Goal: Task Accomplishment & Management: Use online tool/utility

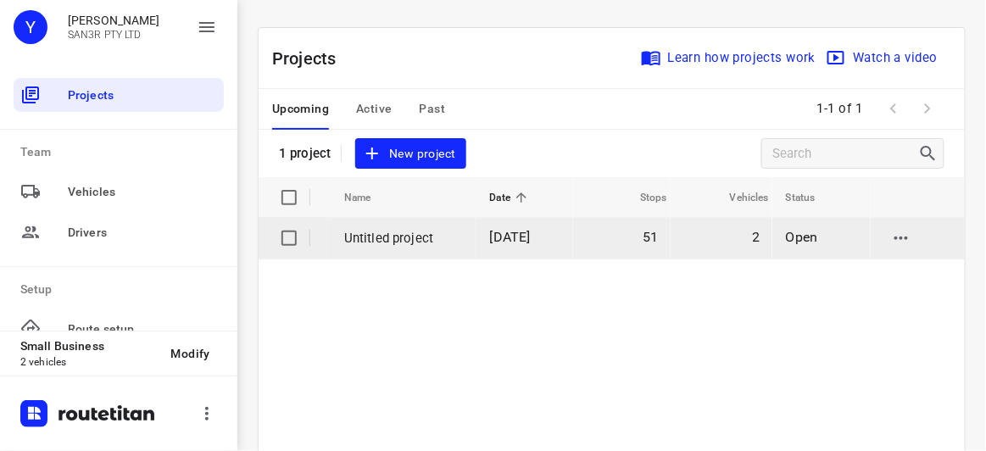
click at [402, 229] on p "Untitled project" at bounding box center [404, 238] width 120 height 19
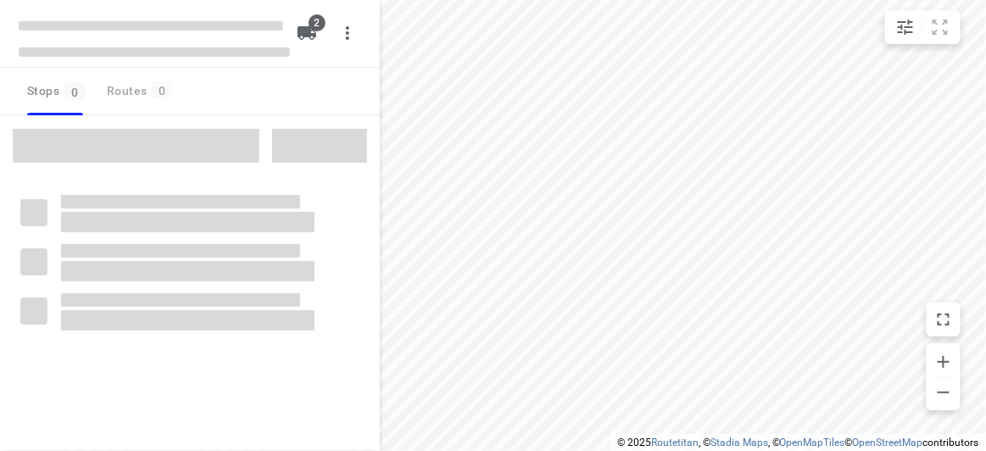
type input "distance"
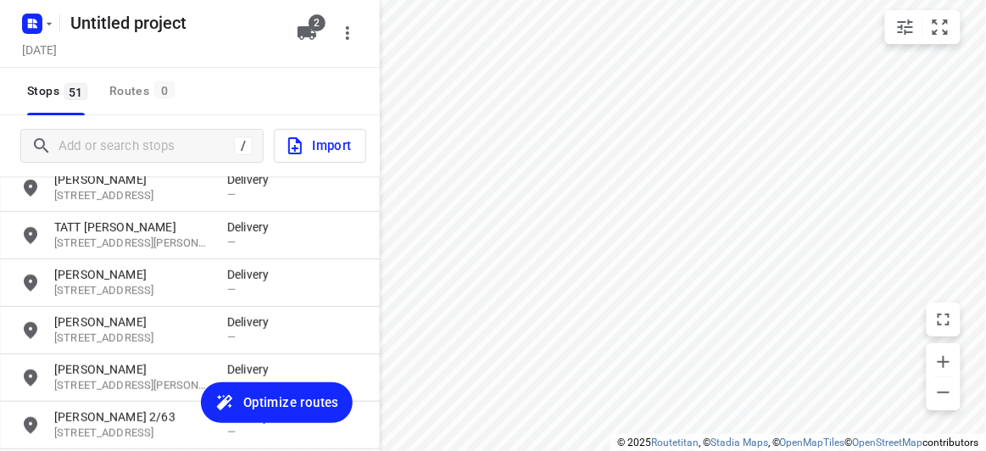
scroll to position [2258, 0]
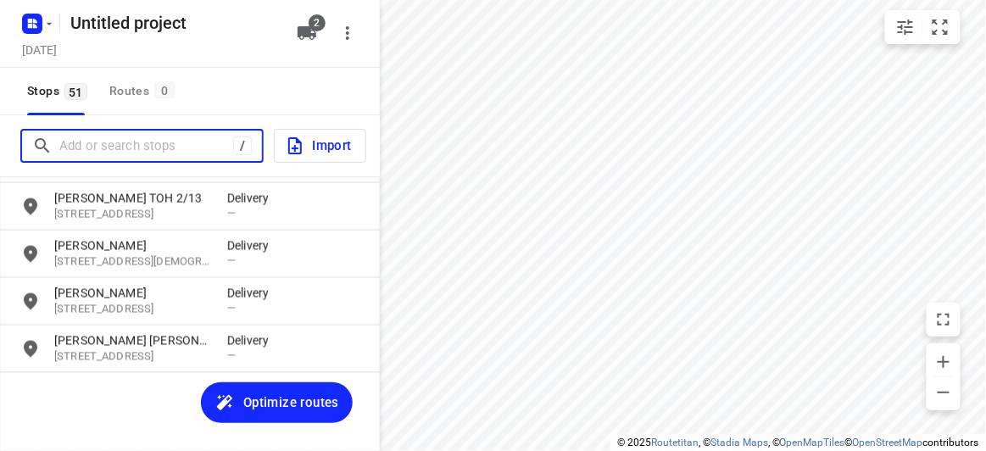
click at [136, 141] on input "Add or search stops" at bounding box center [146, 146] width 174 height 26
paste input "[STREET_ADDRESS]"
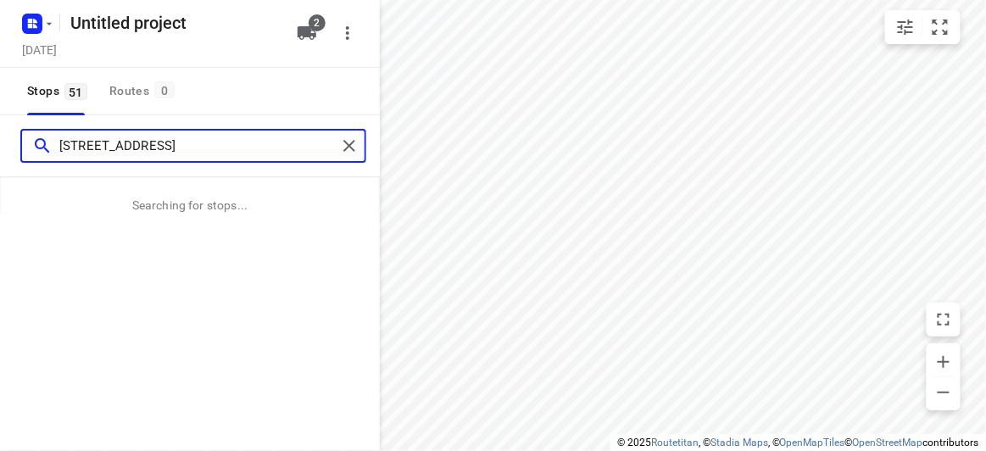
type input "[STREET_ADDRESS]"
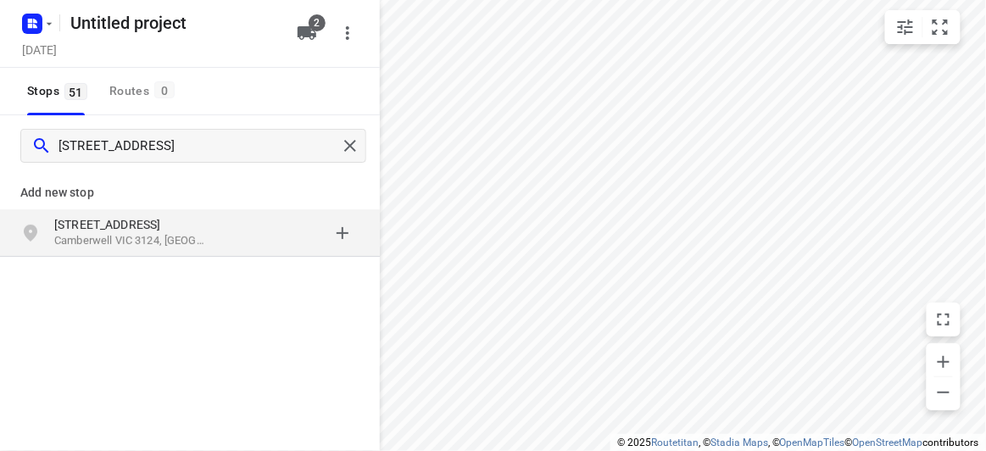
click at [159, 179] on div "Add new stop" at bounding box center [190, 185] width 380 height 47
click at [137, 224] on p "[STREET_ADDRESS]" at bounding box center [132, 224] width 156 height 17
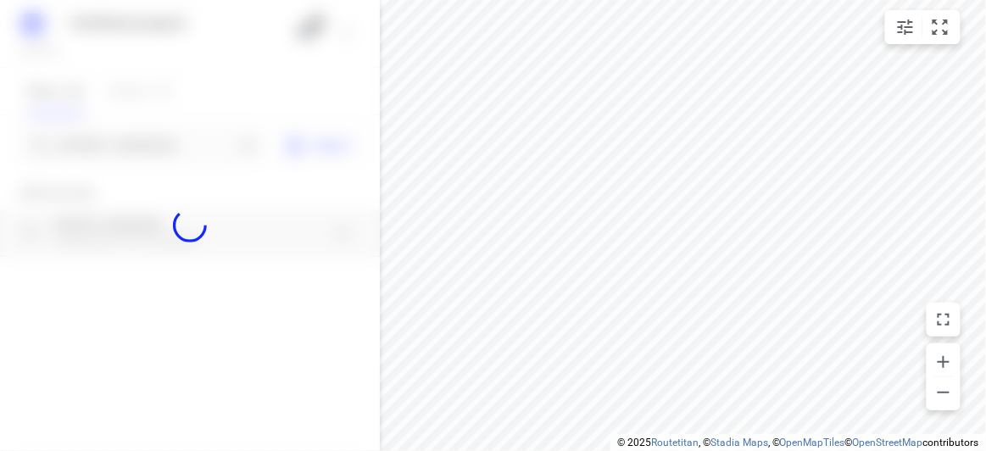
click at [144, 144] on div at bounding box center [190, 225] width 380 height 451
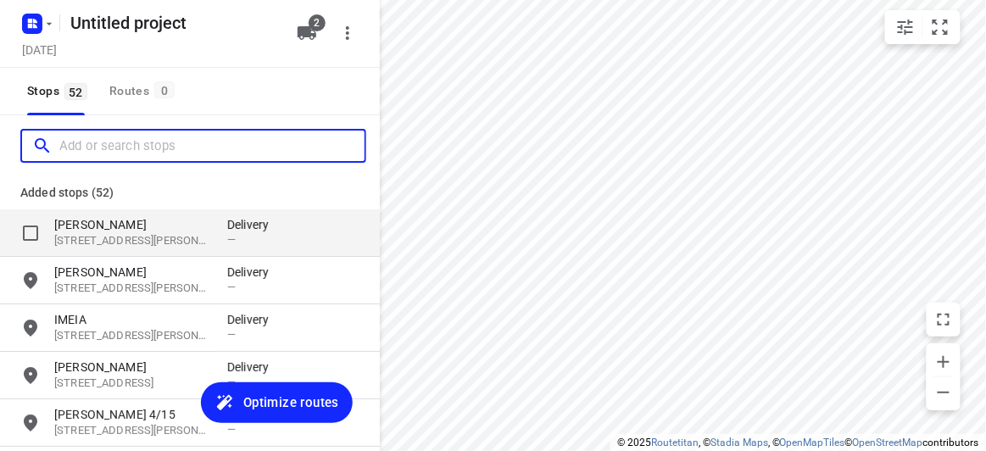
scroll to position [0, 0]
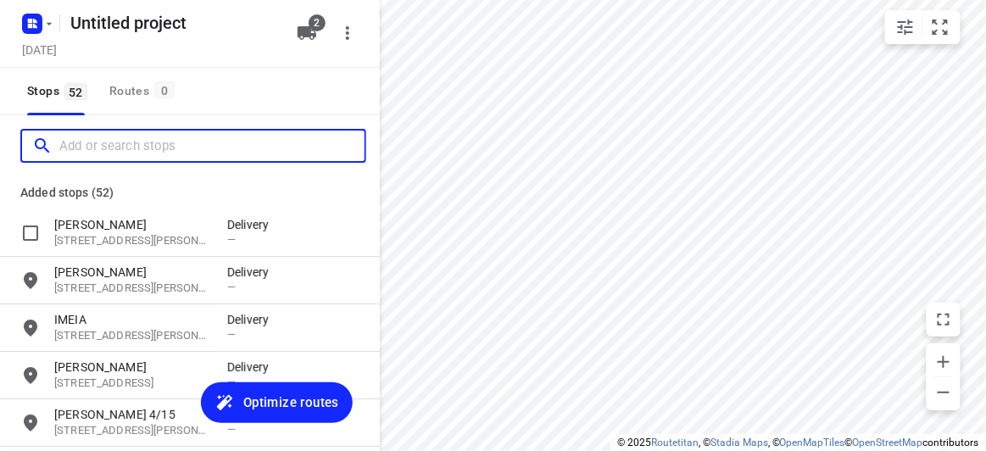
paste input "[STREET_ADDRESS][PERSON_NAME][PERSON_NAME]"
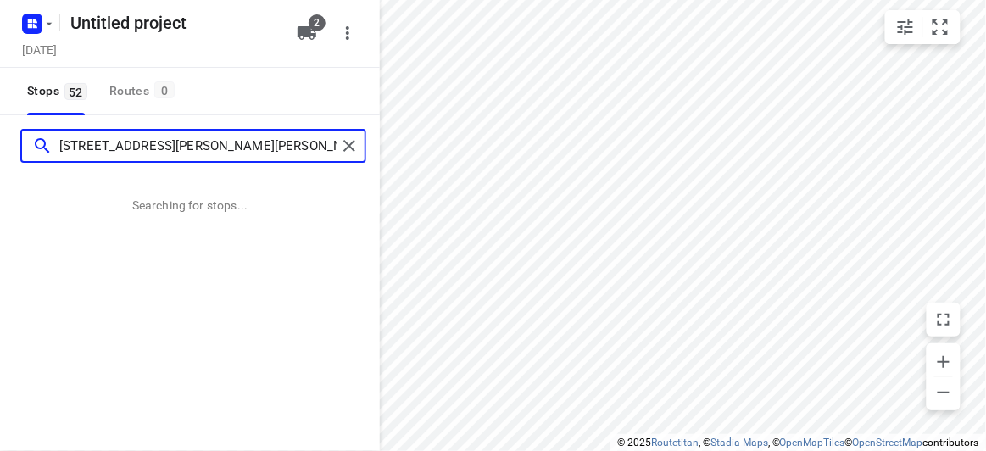
type input "[STREET_ADDRESS][PERSON_NAME][PERSON_NAME]"
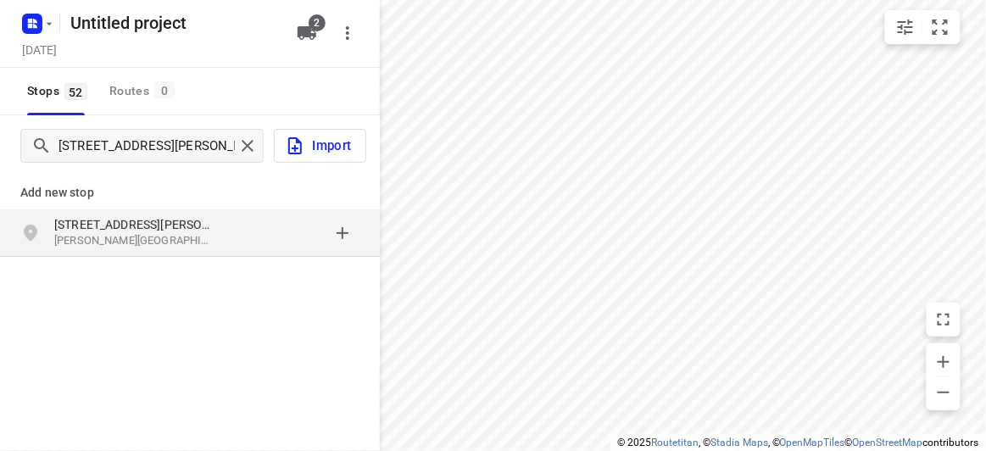
click at [214, 209] on div "[STREET_ADDRESS][PERSON_NAME][PERSON_NAME]" at bounding box center [190, 232] width 380 height 47
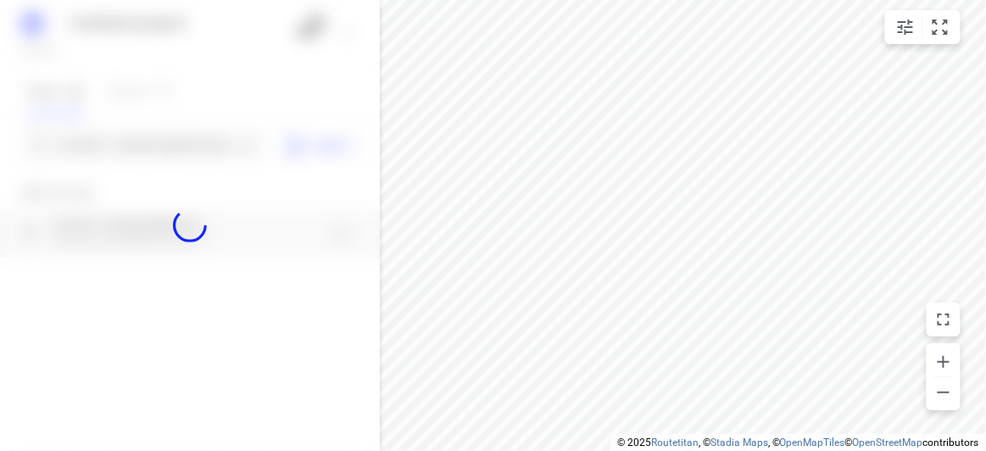
click at [172, 155] on div at bounding box center [190, 225] width 380 height 451
click at [171, 152] on div at bounding box center [190, 225] width 380 height 451
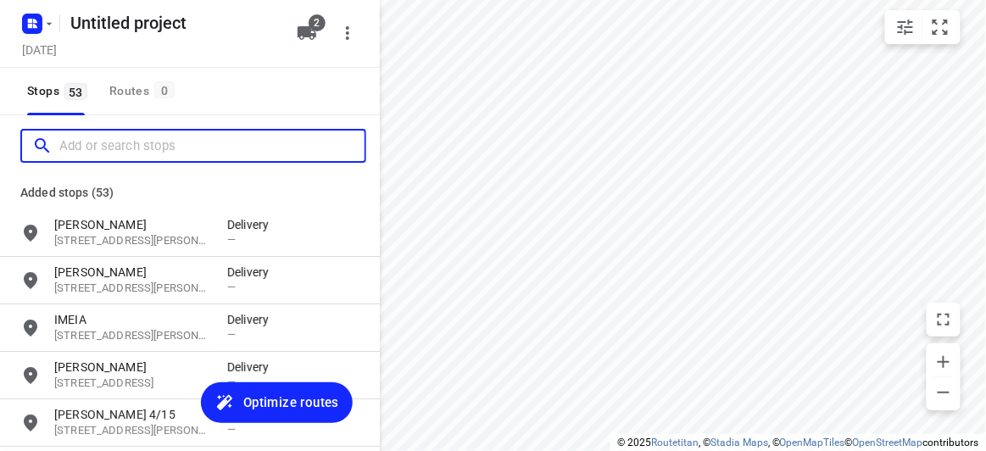
paste input "[STREET_ADDRESS]"
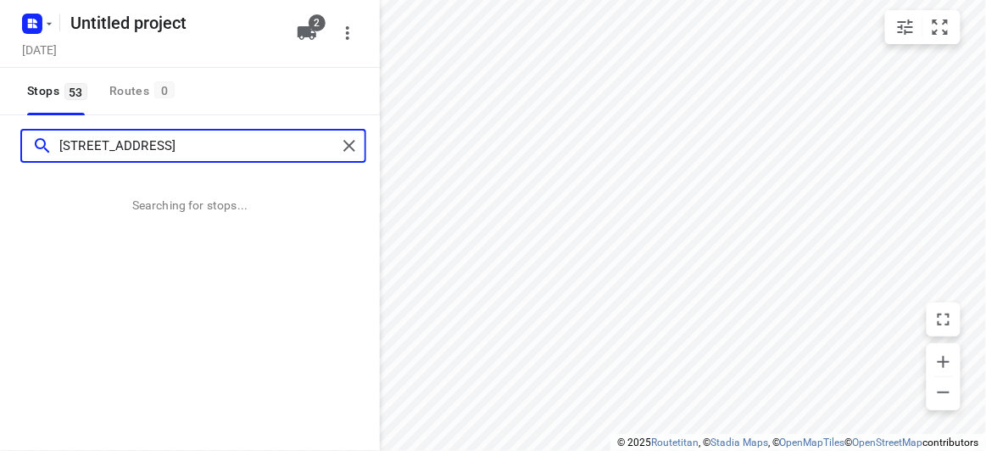
type input "[STREET_ADDRESS]"
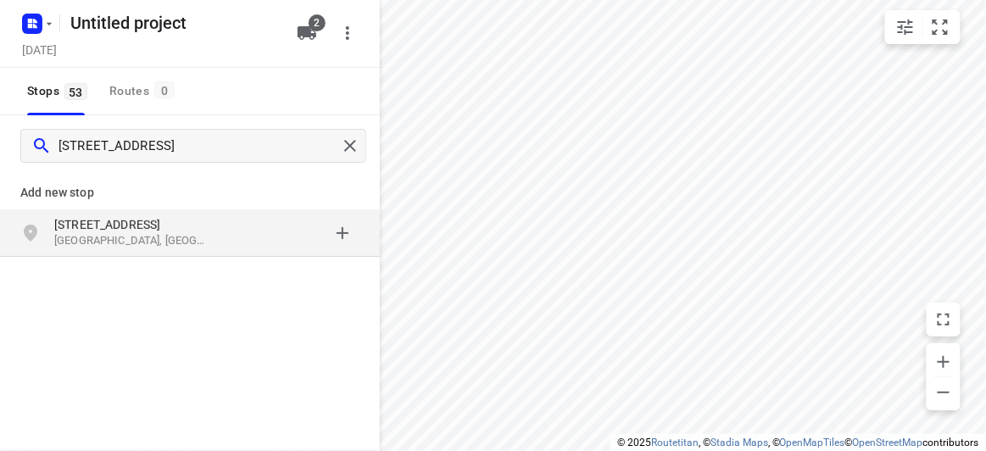
click at [182, 235] on p "[GEOGRAPHIC_DATA], [GEOGRAPHIC_DATA]" at bounding box center [132, 241] width 156 height 16
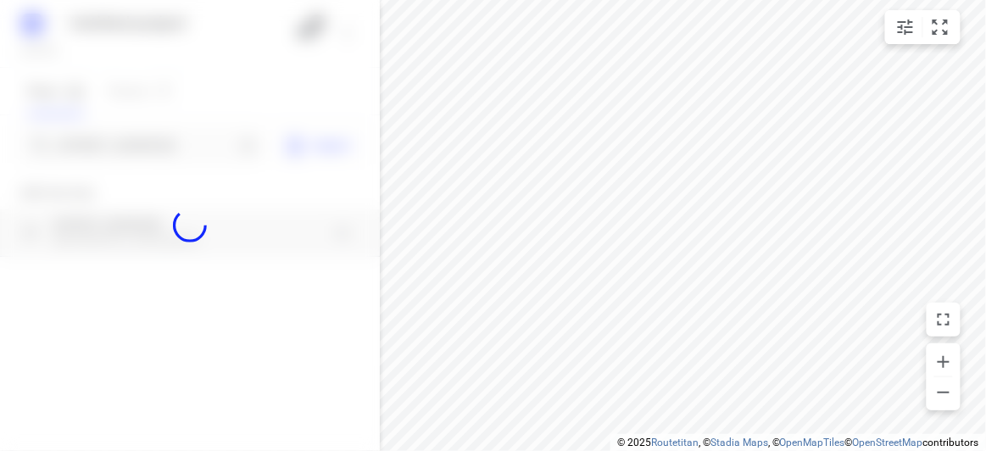
click at [147, 132] on div at bounding box center [190, 225] width 380 height 451
click at [148, 138] on div at bounding box center [190, 225] width 380 height 451
paste input "[STREET_ADDRESS][PERSON_NAME]"
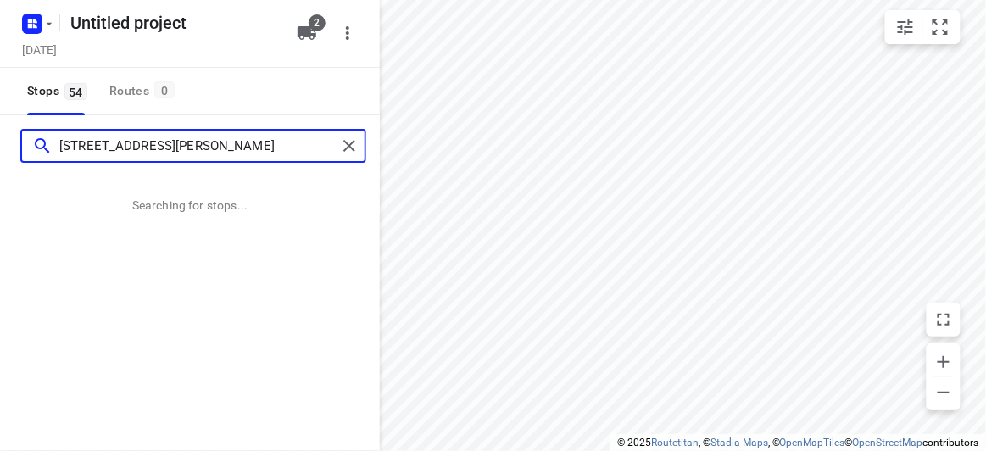
type input "[STREET_ADDRESS][PERSON_NAME]"
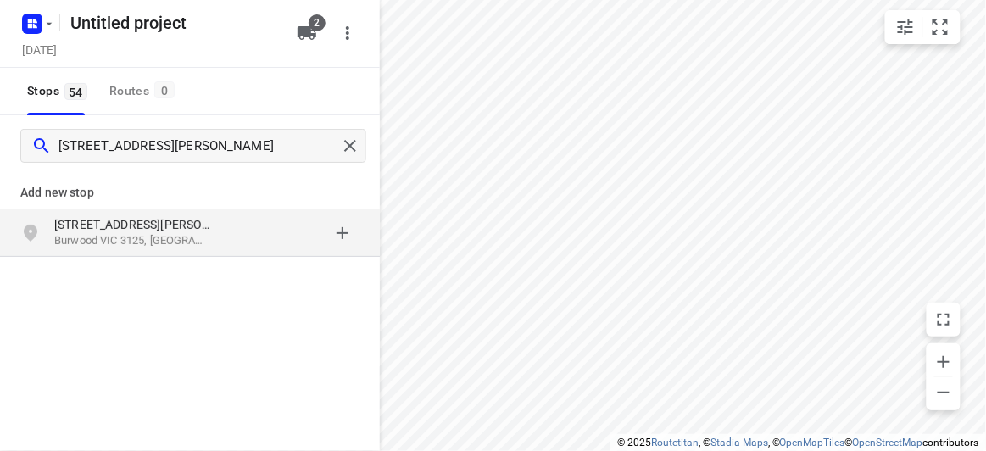
click at [57, 217] on p "[STREET_ADDRESS][PERSON_NAME]" at bounding box center [132, 224] width 156 height 17
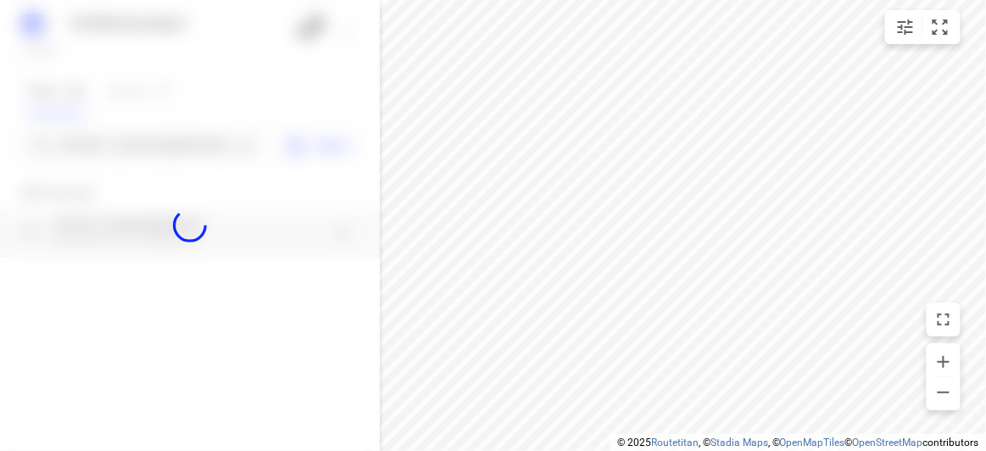
click at [91, 149] on div at bounding box center [190, 225] width 380 height 451
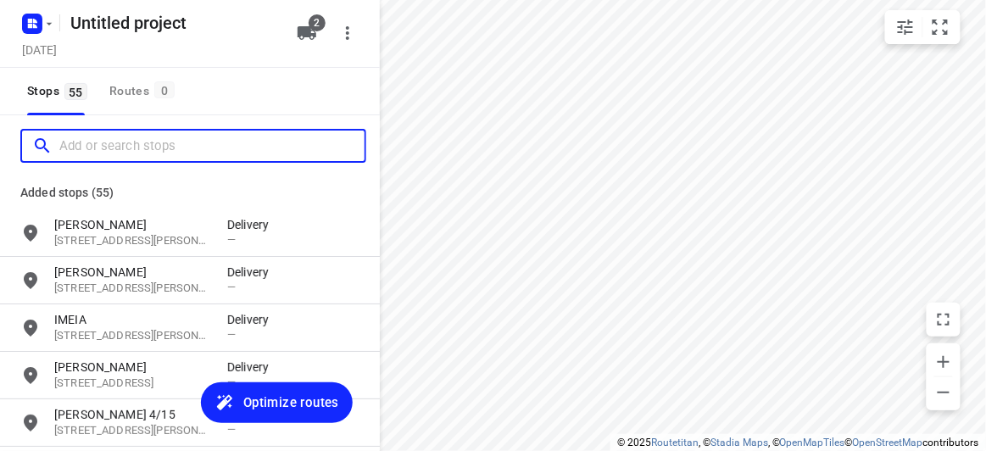
paste input "[STREET_ADDRESS][PERSON_NAME]"
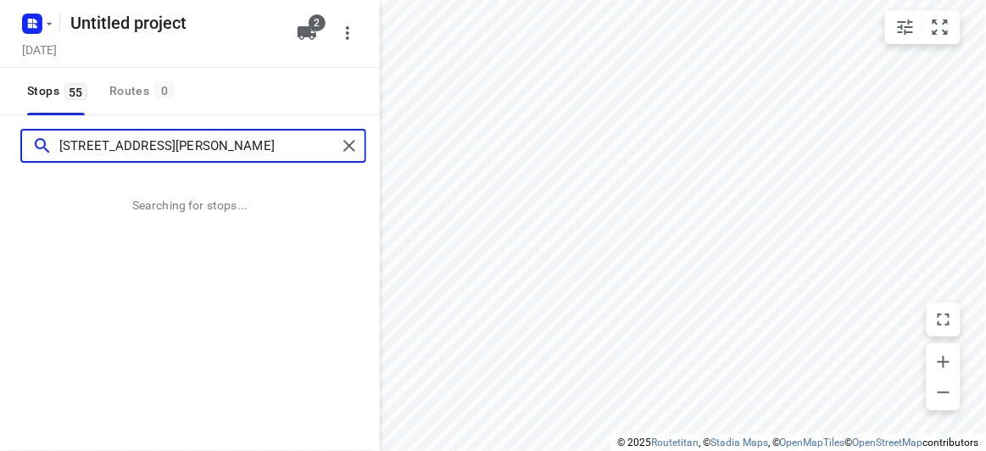
type input "[STREET_ADDRESS][PERSON_NAME]"
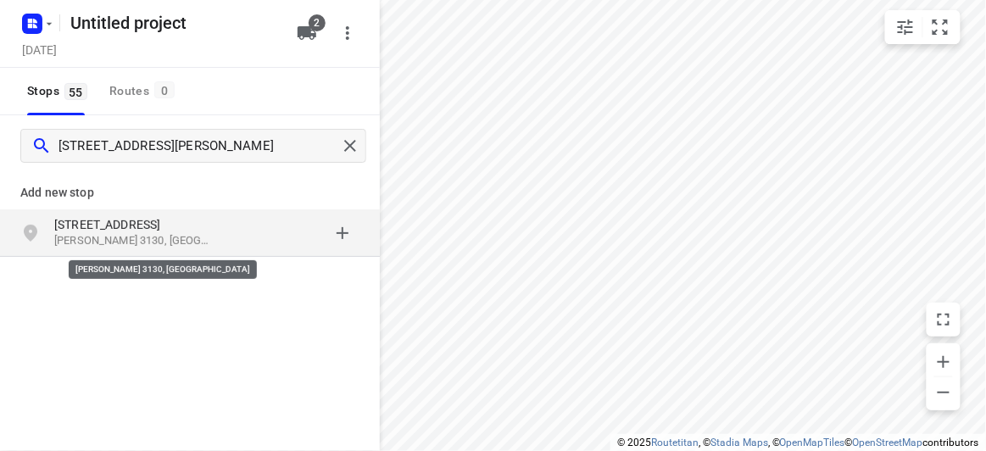
click at [76, 234] on p "[PERSON_NAME] 3130, [GEOGRAPHIC_DATA]" at bounding box center [132, 241] width 156 height 16
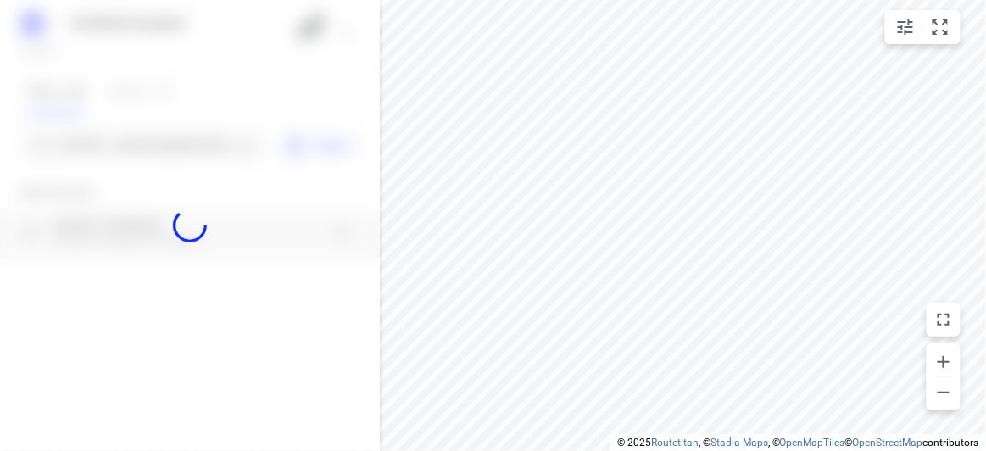
click at [107, 148] on div at bounding box center [190, 225] width 380 height 451
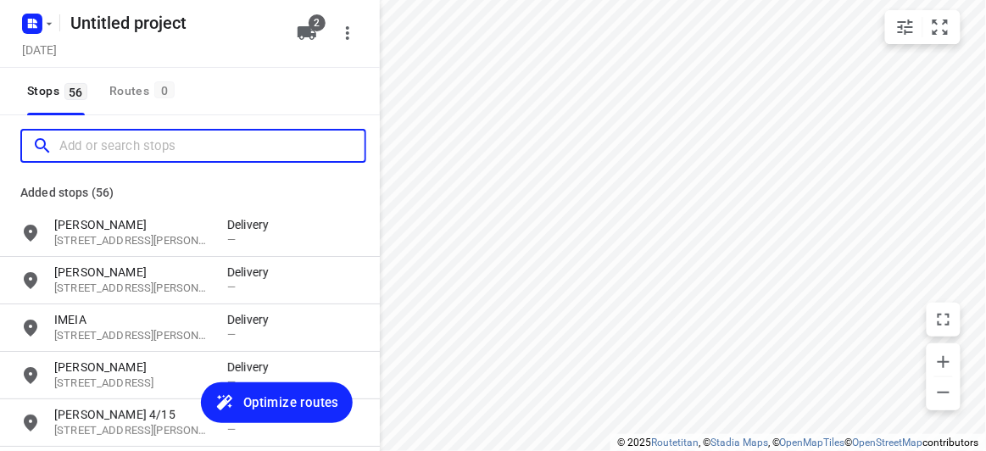
paste input "[STREET_ADDRESS]"
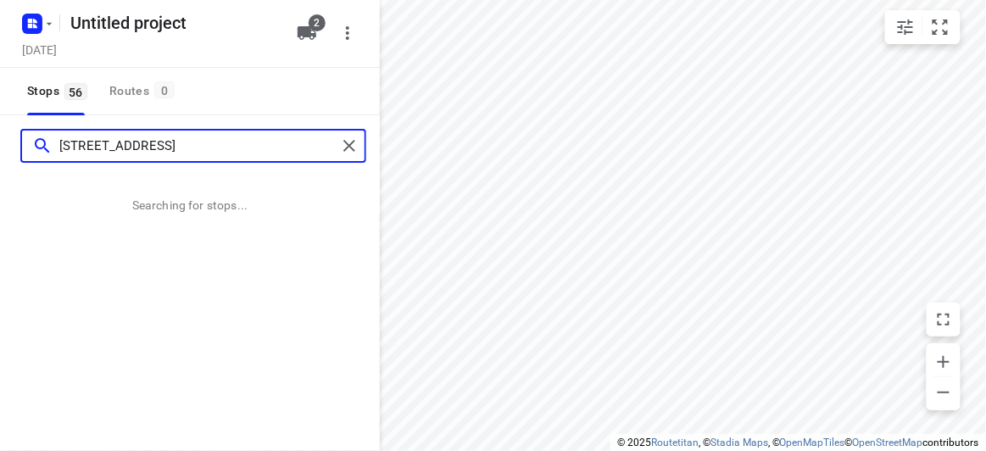
type input "[STREET_ADDRESS]"
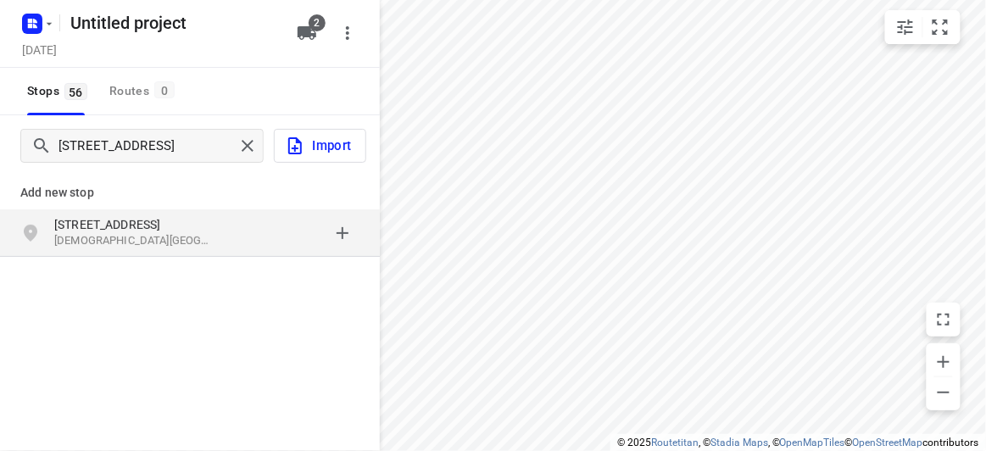
click at [174, 226] on p "[STREET_ADDRESS]" at bounding box center [132, 224] width 156 height 17
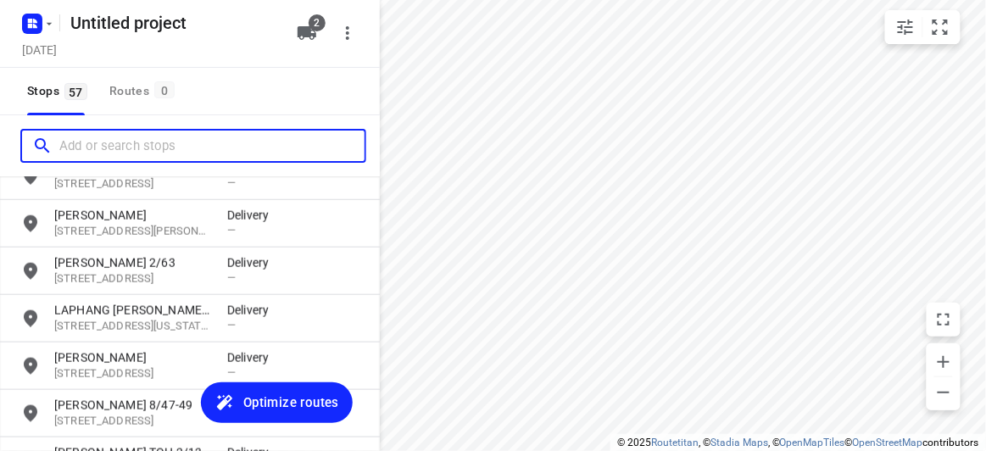
scroll to position [2542, 0]
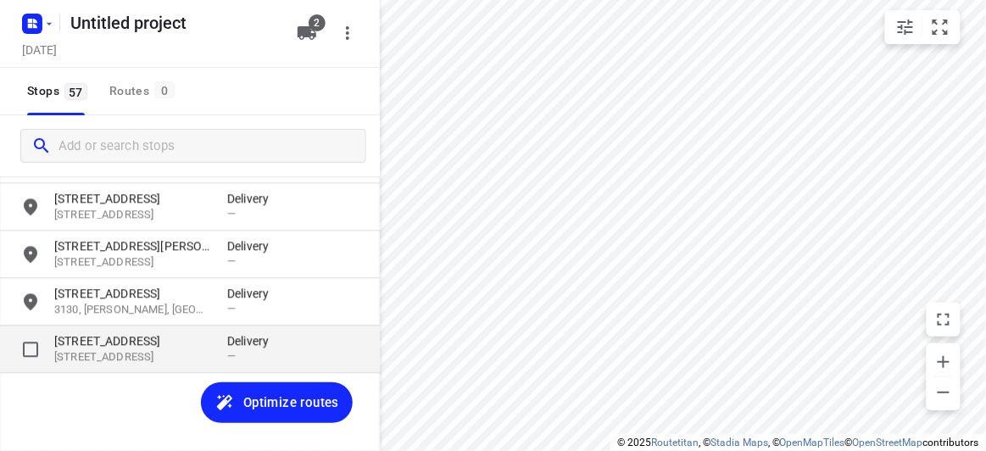
click at [126, 354] on p "[STREET_ADDRESS]" at bounding box center [132, 357] width 156 height 16
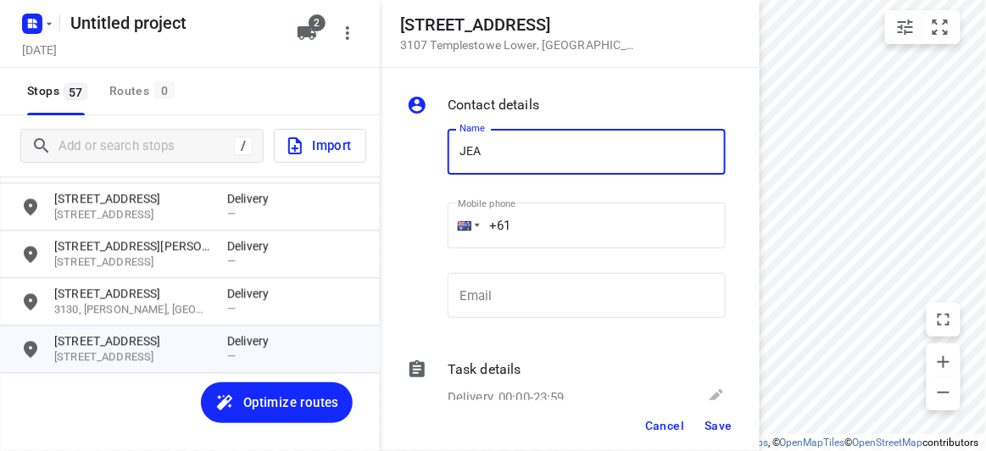
type input "[PERSON_NAME]"
click at [528, 222] on input "+61" at bounding box center [587, 226] width 278 height 46
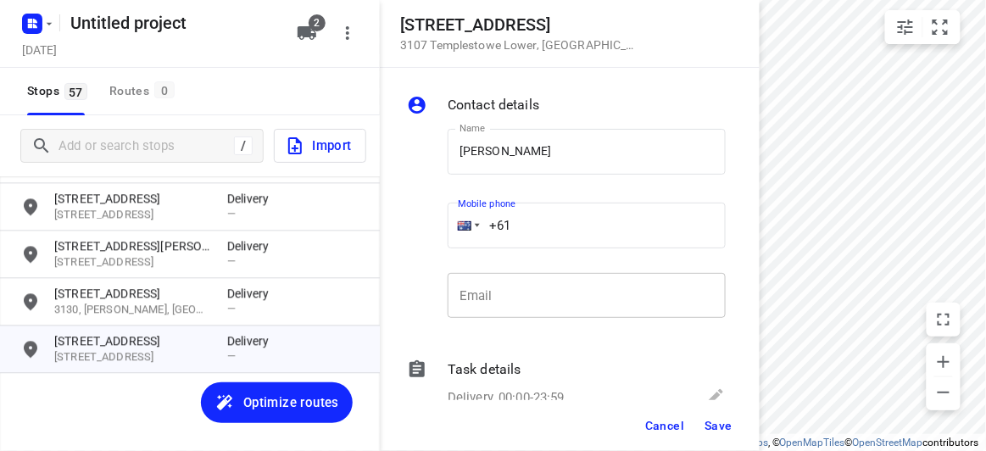
paste input "416176300"
type input "[PHONE_NUMBER]"
click at [722, 419] on span "Save" at bounding box center [718, 426] width 28 height 14
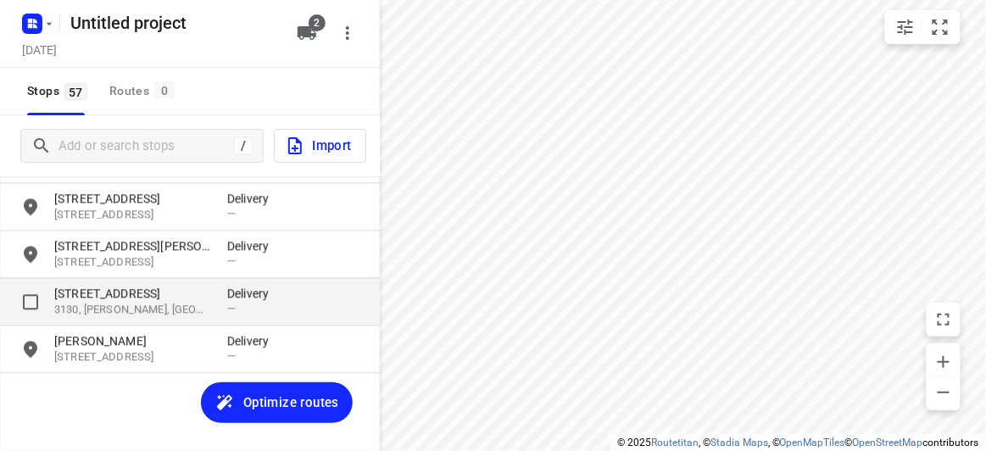
click at [75, 309] on p "3130, [PERSON_NAME], [GEOGRAPHIC_DATA]" at bounding box center [132, 310] width 156 height 16
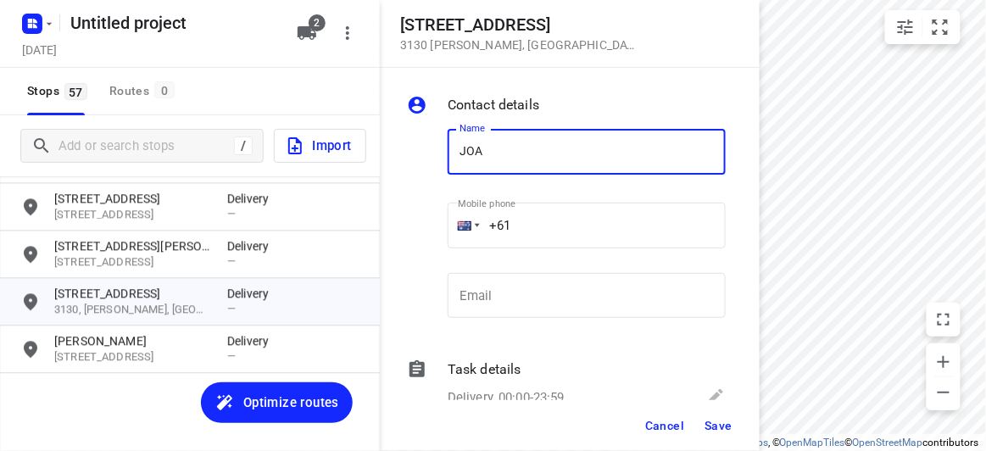
type input "[PERSON_NAME] 1/39"
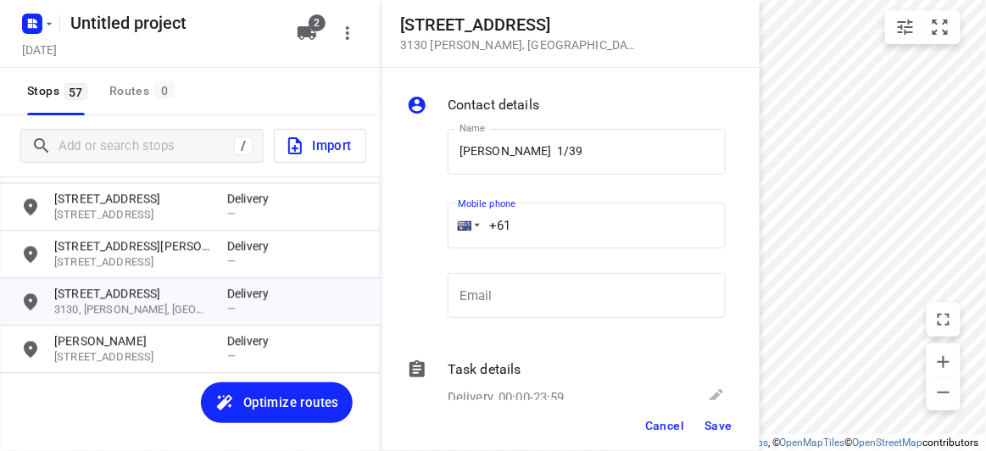
click at [517, 221] on input "+61" at bounding box center [587, 226] width 278 height 46
paste input "412999567"
type input "[PHONE_NUMBER]"
click at [723, 437] on button "Save" at bounding box center [719, 425] width 42 height 31
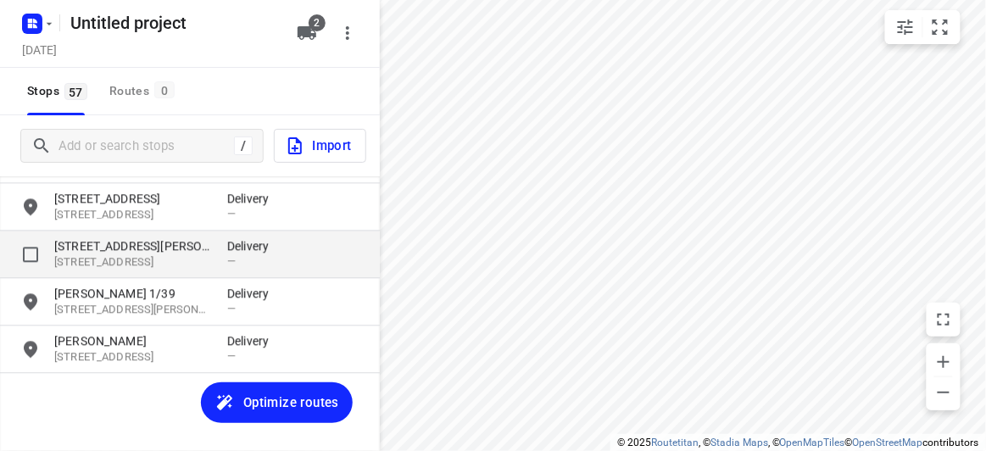
click at [73, 259] on p "[STREET_ADDRESS]" at bounding box center [132, 262] width 156 height 16
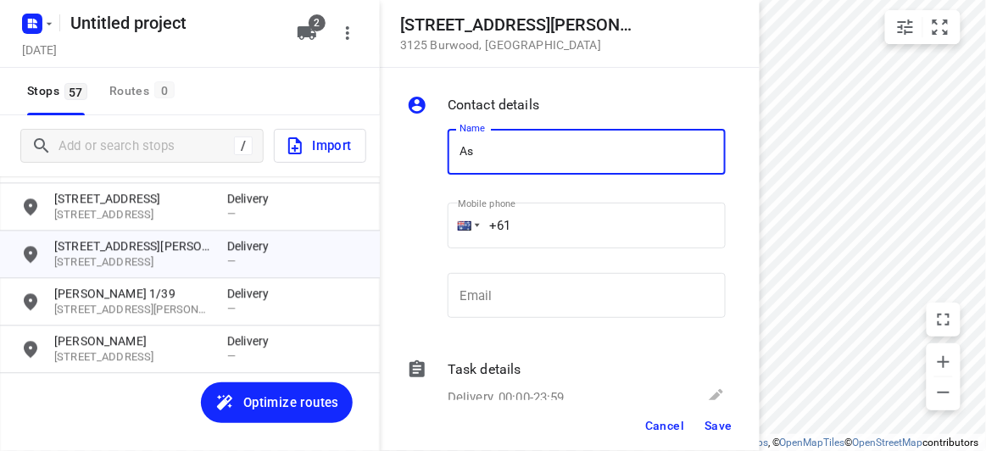
type input "A"
type input "ASNI"
click at [528, 239] on input "+61" at bounding box center [587, 226] width 278 height 46
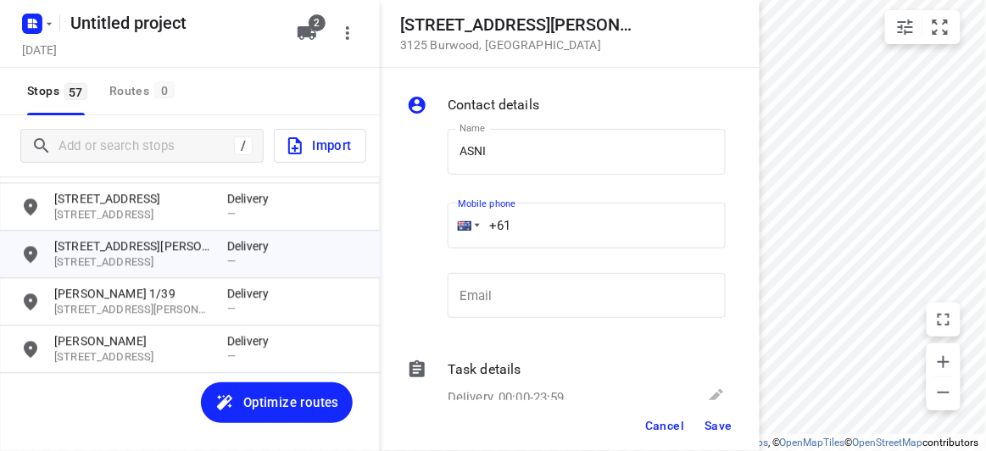
paste input "403430574"
type input "[PHONE_NUMBER]"
click at [723, 432] on span "Save" at bounding box center [718, 426] width 28 height 14
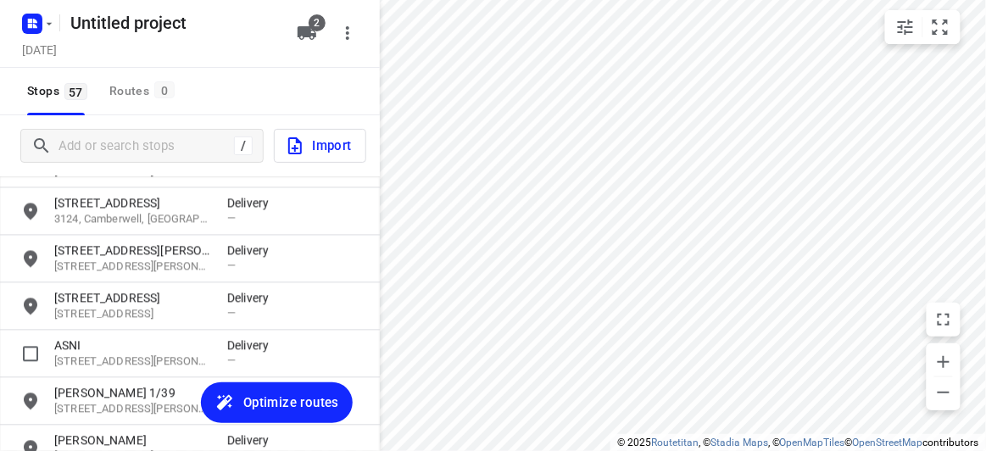
scroll to position [2388, 0]
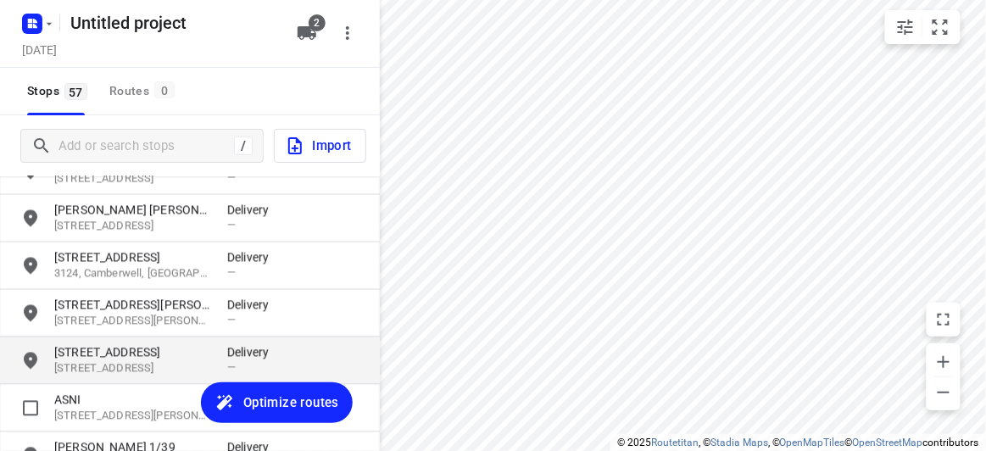
click at [101, 355] on p "[STREET_ADDRESS]" at bounding box center [132, 352] width 156 height 17
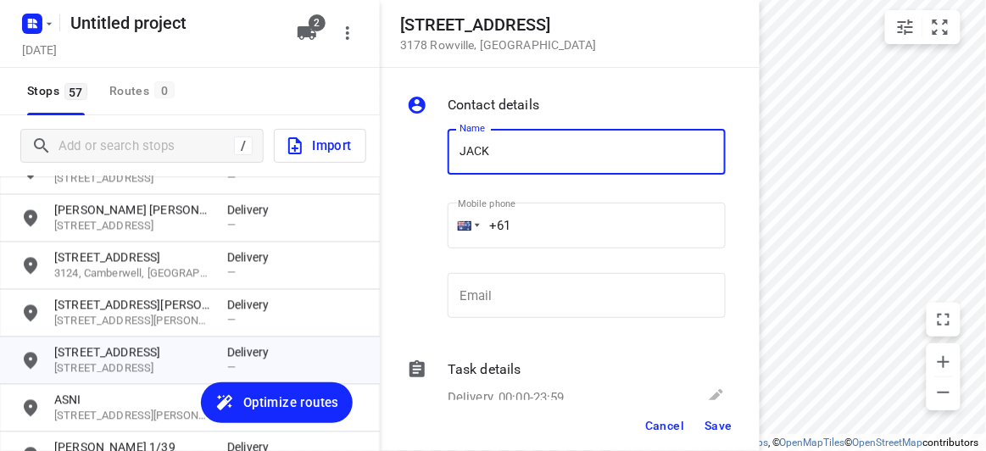
type input "JACK"
click at [522, 220] on input "+61" at bounding box center [587, 226] width 278 height 46
paste input "411744476"
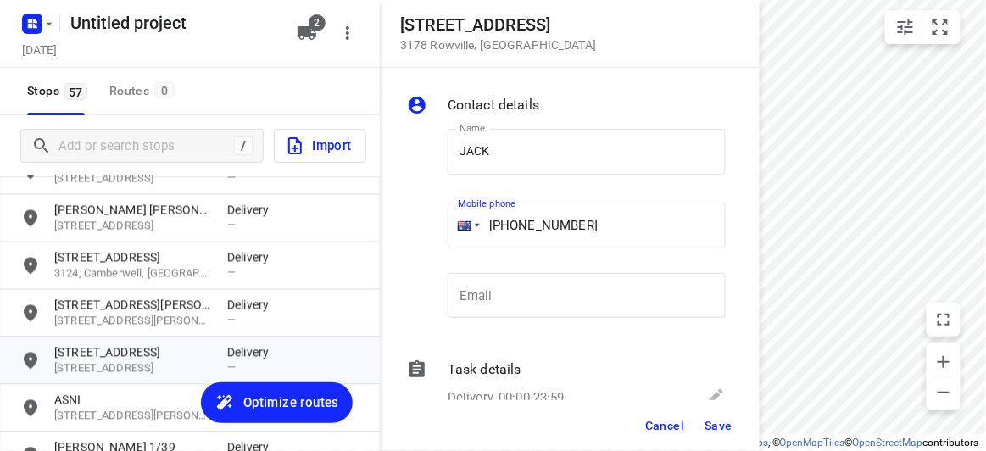
type input "[PHONE_NUMBER]"
click at [712, 431] on span "Save" at bounding box center [718, 426] width 28 height 14
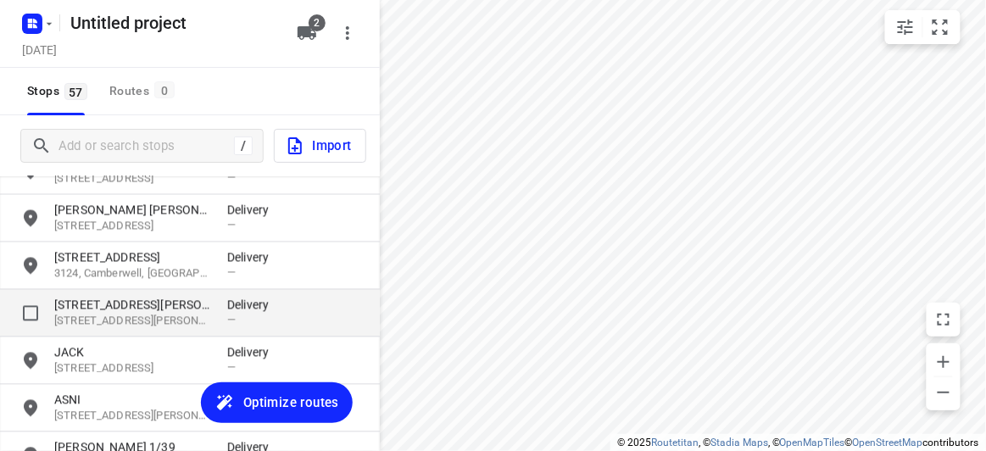
click at [129, 324] on p "[STREET_ADDRESS][PERSON_NAME]" at bounding box center [132, 322] width 156 height 16
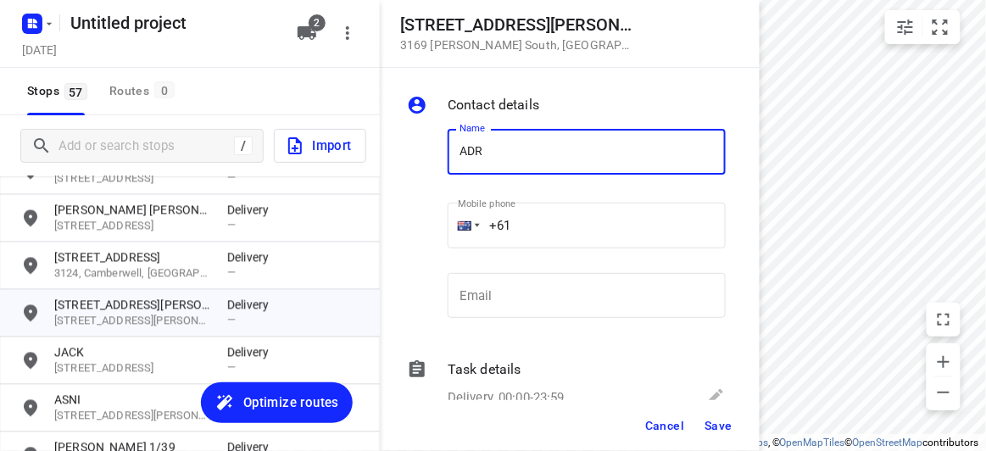
type input "ADRINA 1/12"
click at [541, 220] on input "+61" at bounding box center [587, 226] width 278 height 46
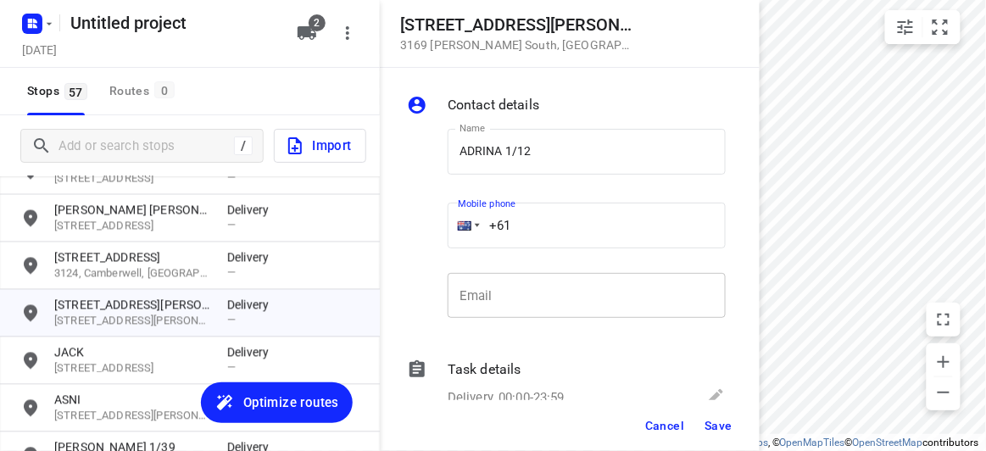
paste input "450352962"
type input "[PHONE_NUMBER]"
click at [737, 420] on button "Save" at bounding box center [719, 425] width 42 height 31
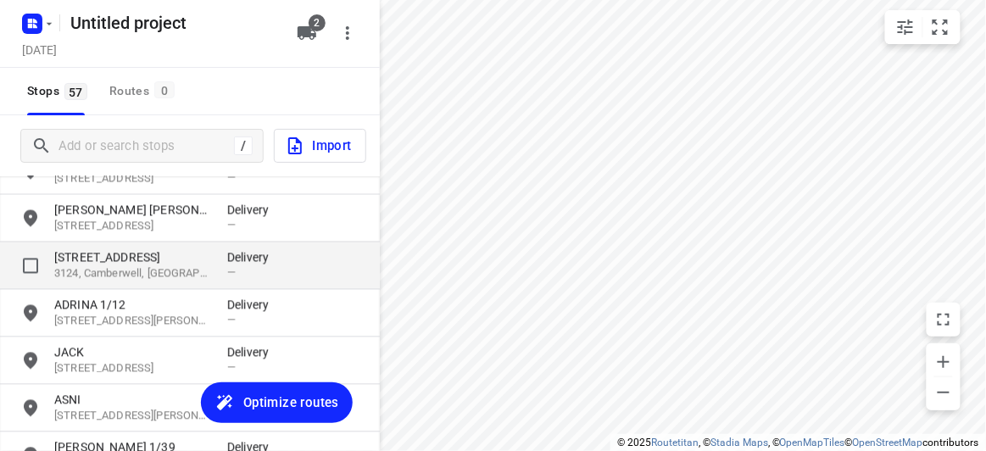
click at [84, 272] on p "3124, Camberwell, [GEOGRAPHIC_DATA]" at bounding box center [132, 274] width 156 height 16
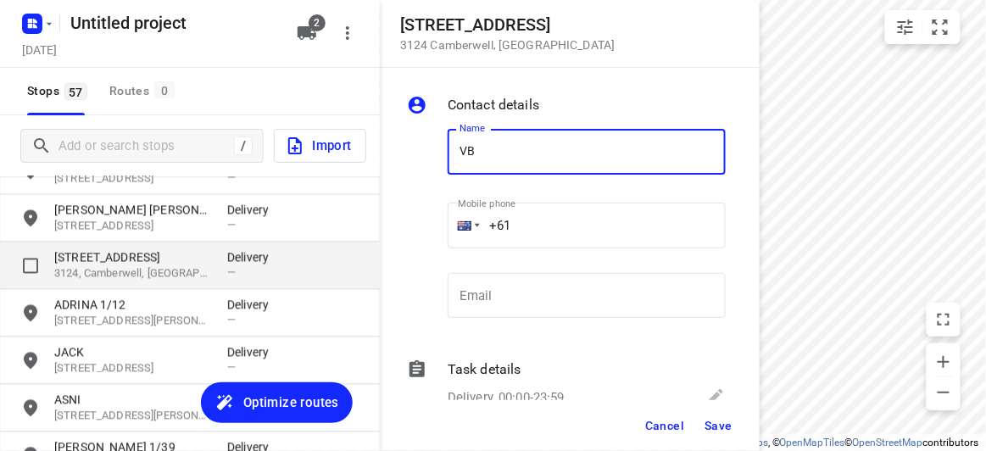
type input "V"
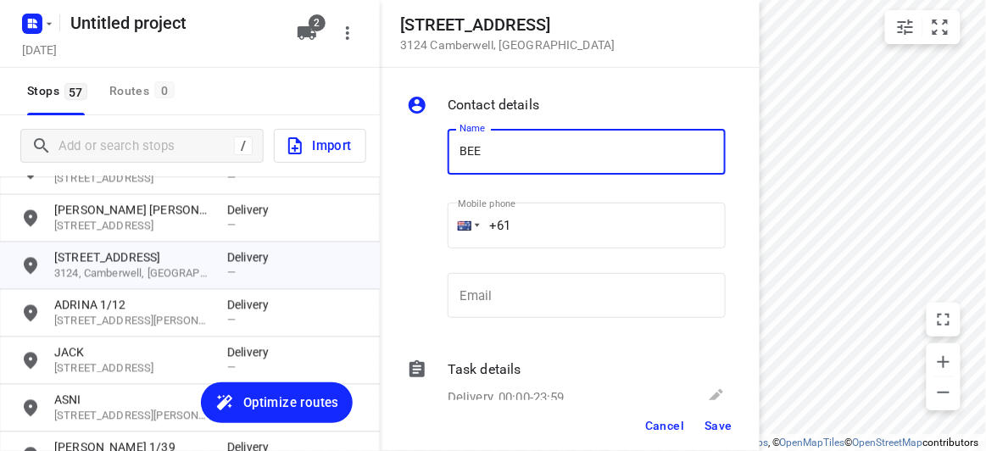
type input "BEE [PERSON_NAME]"
click at [532, 234] on input "+61" at bounding box center [587, 226] width 278 height 46
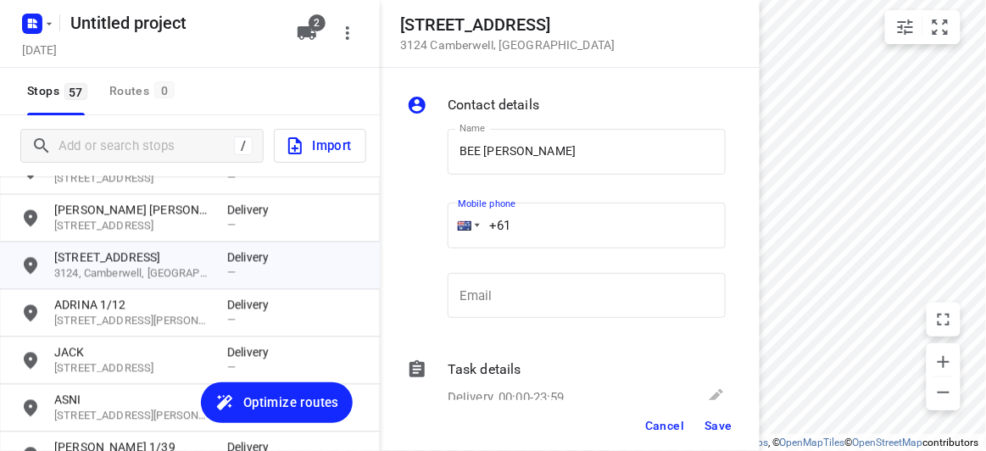
paste input "433117027"
type input "[PHONE_NUMBER]"
click at [725, 426] on span "Save" at bounding box center [718, 426] width 28 height 14
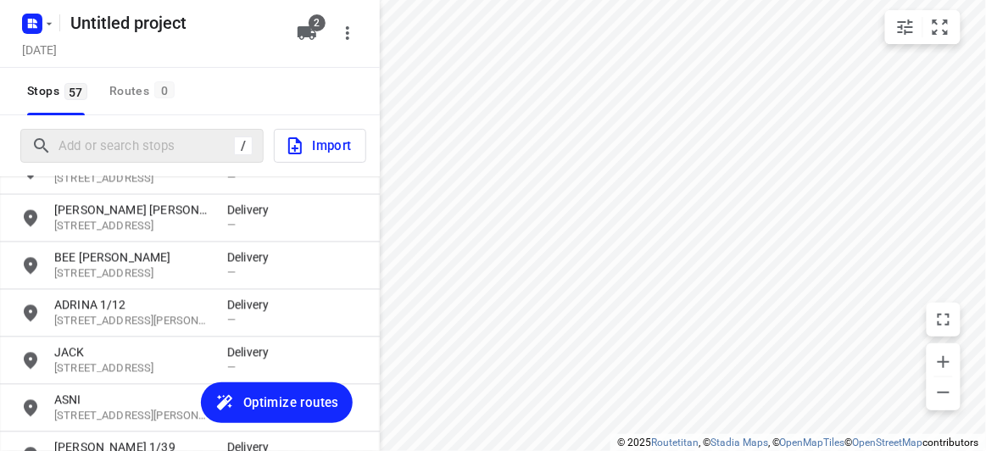
drag, startPoint x: 128, startPoint y: 167, endPoint x: 119, endPoint y: 158, distance: 13.2
click at [127, 166] on div "/ Import" at bounding box center [190, 145] width 380 height 61
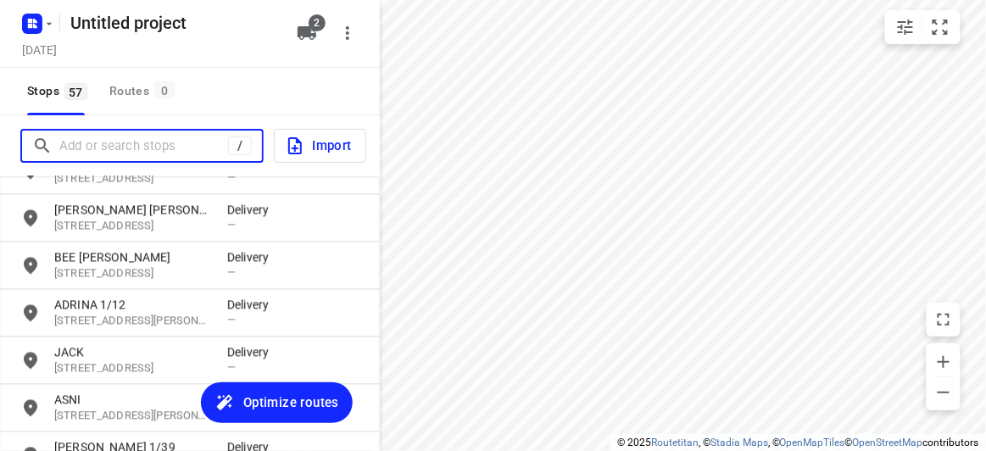
click at [118, 158] on input "Add or search stops" at bounding box center [143, 146] width 169 height 26
paste input "[STREET_ADDRESS][PERSON_NAME][PERSON_NAME]"
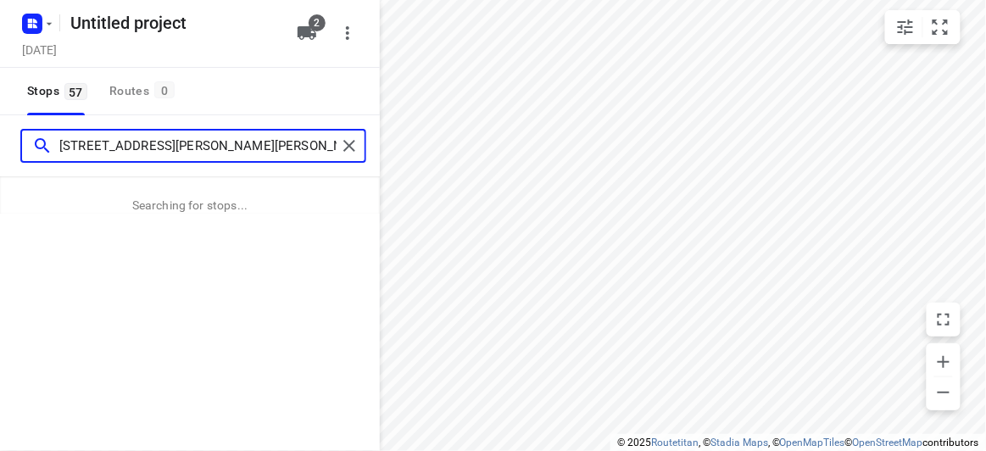
type input "[STREET_ADDRESS][PERSON_NAME][PERSON_NAME]"
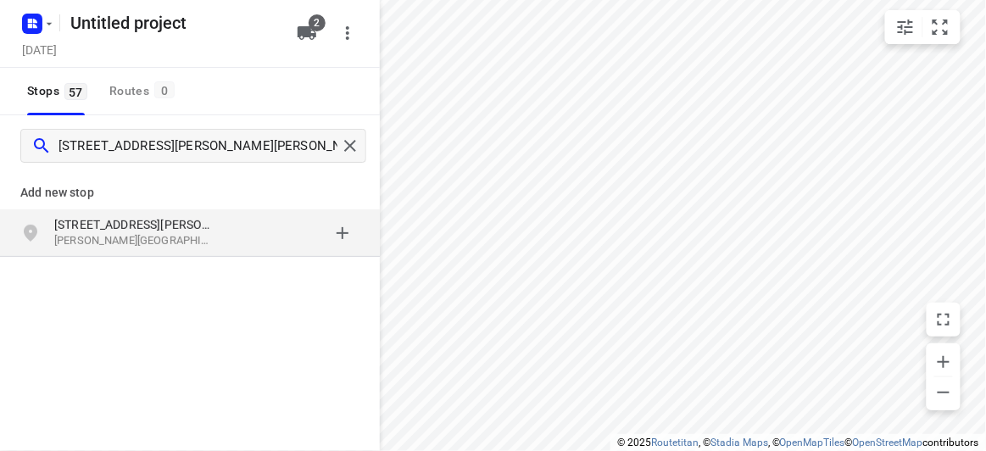
click at [193, 218] on p "[STREET_ADDRESS][PERSON_NAME]" at bounding box center [132, 224] width 156 height 17
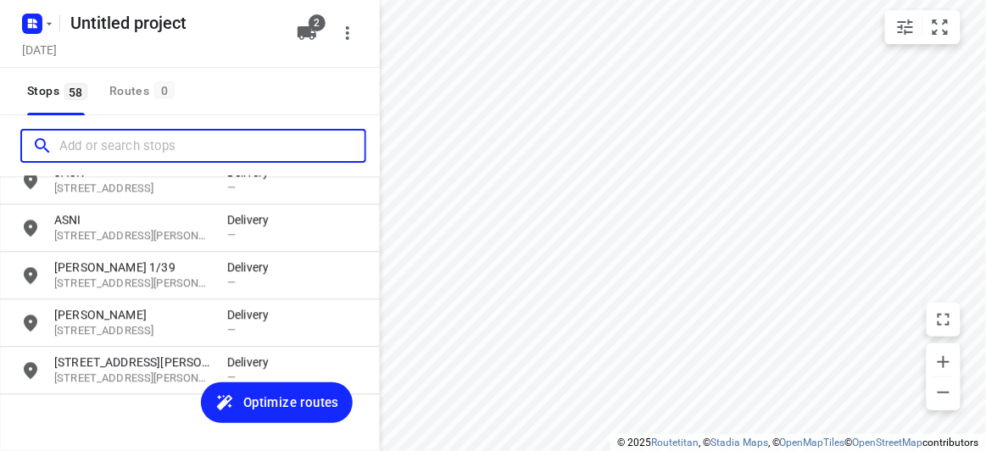
scroll to position [2590, 0]
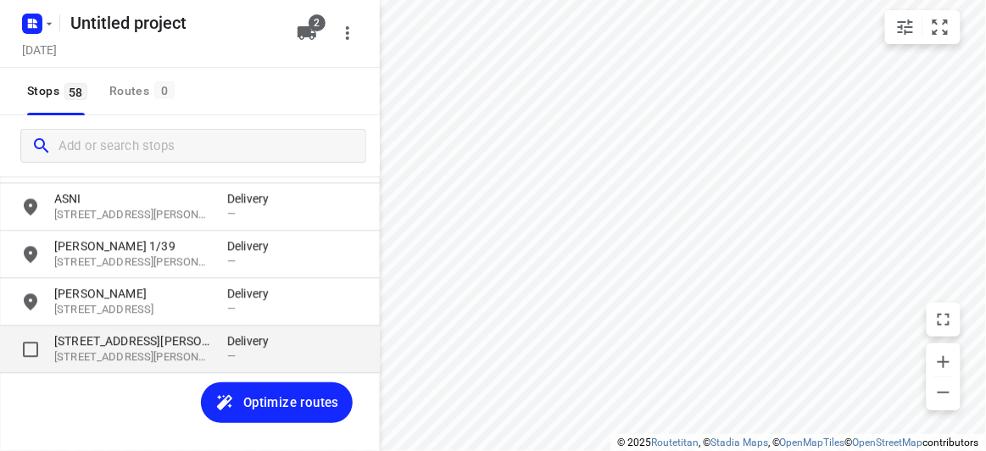
click at [108, 349] on p "[STREET_ADDRESS][PERSON_NAME]" at bounding box center [132, 357] width 156 height 16
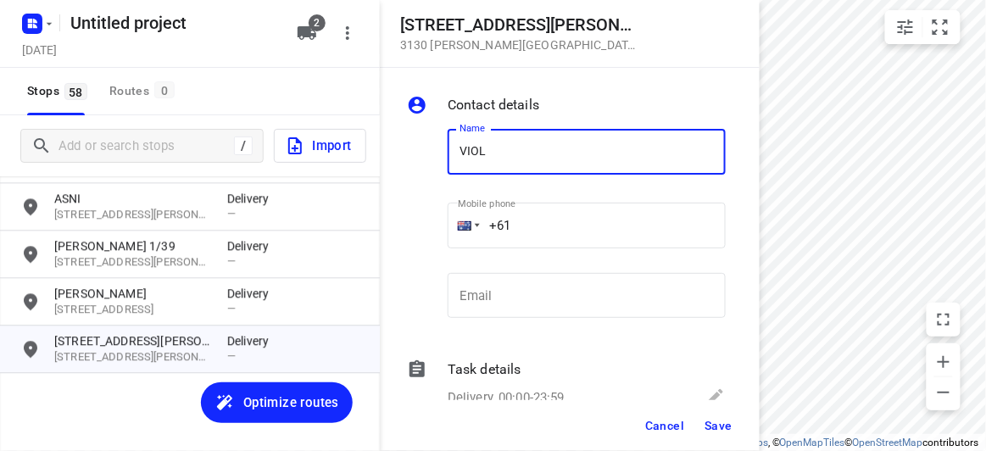
type input "[PERSON_NAME]"
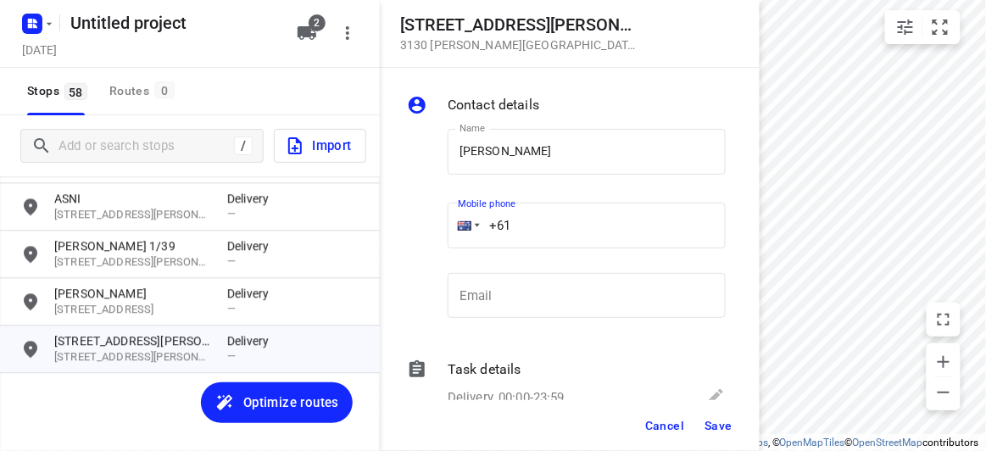
click at [532, 221] on input "+61" at bounding box center [587, 226] width 278 height 46
paste input "433572222"
type input "[PHONE_NUMBER]"
click at [721, 427] on span "Save" at bounding box center [718, 426] width 28 height 14
